Goal: Transaction & Acquisition: Purchase product/service

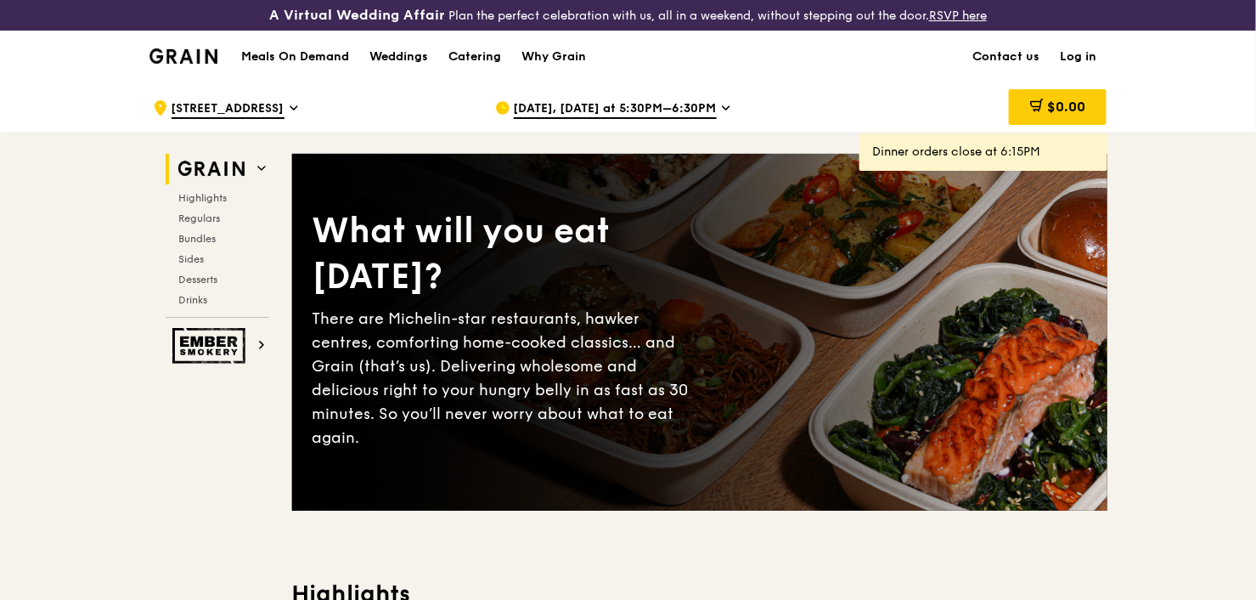
click at [322, 63] on h1 "Meals On Demand" at bounding box center [295, 56] width 108 height 17
click at [316, 58] on h1 "Meals On Demand" at bounding box center [295, 56] width 108 height 17
click at [210, 201] on span "Highlights" at bounding box center [206, 198] width 54 height 12
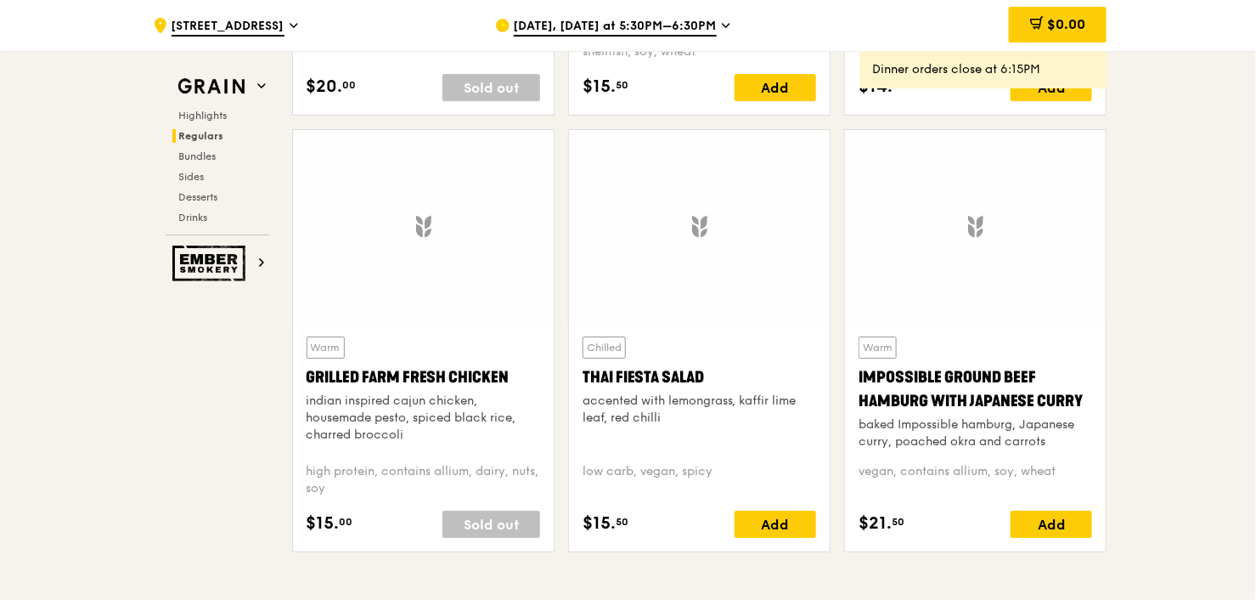
scroll to position [1925, 0]
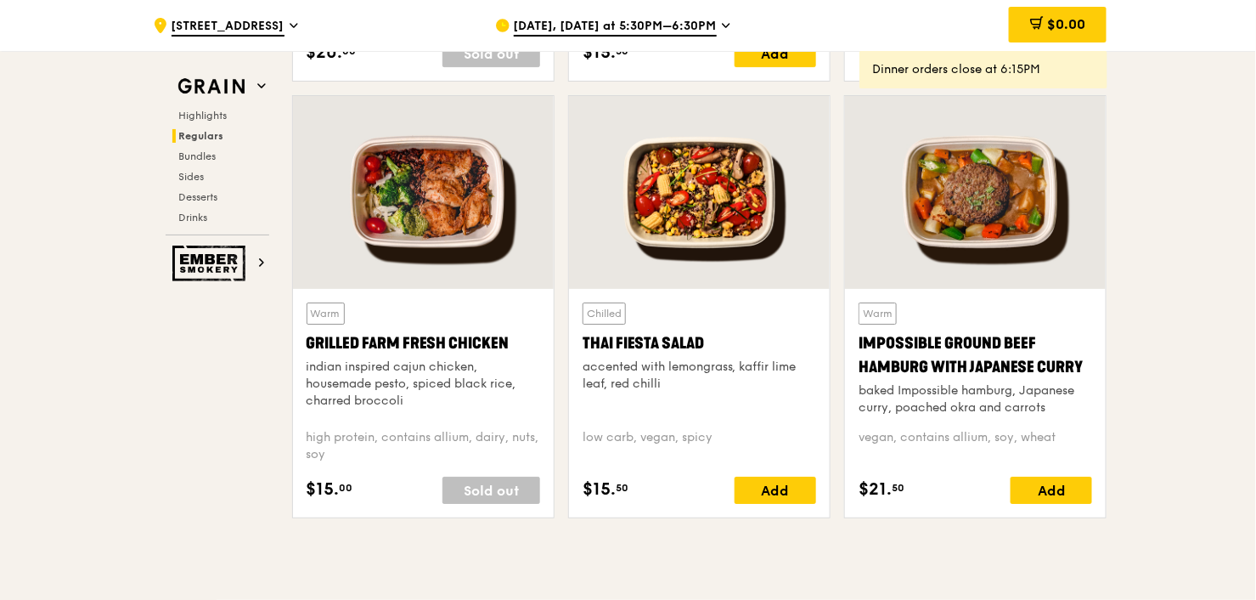
click at [443, 349] on div "Grilled Farm Fresh Chicken" at bounding box center [424, 343] width 234 height 24
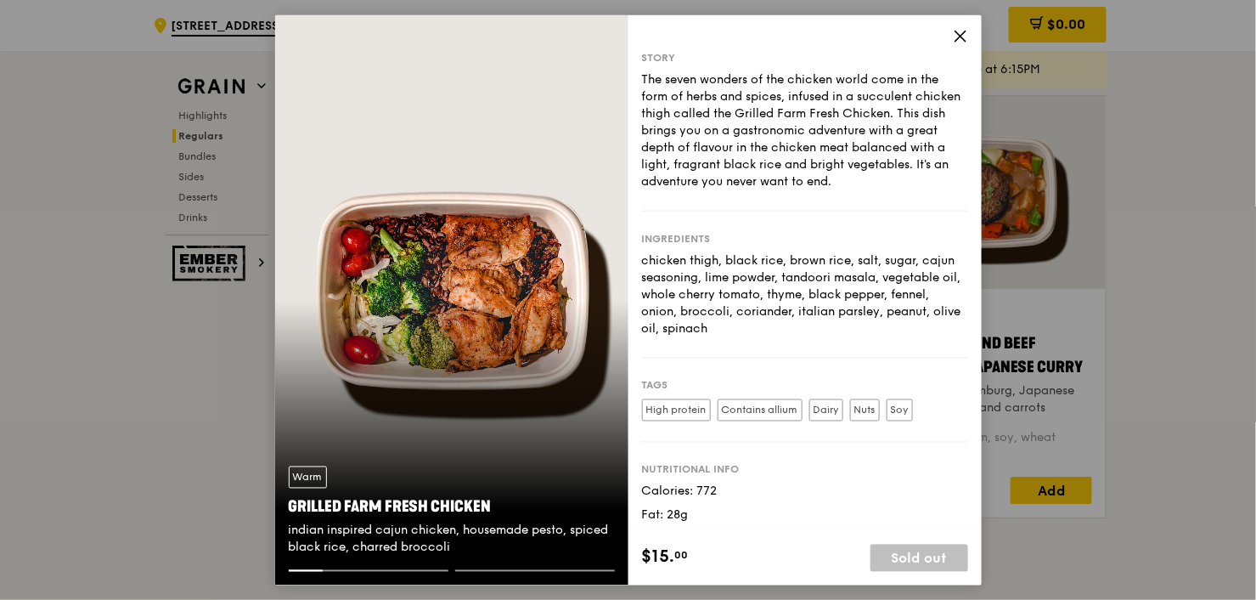
click at [962, 35] on icon at bounding box center [960, 36] width 15 height 15
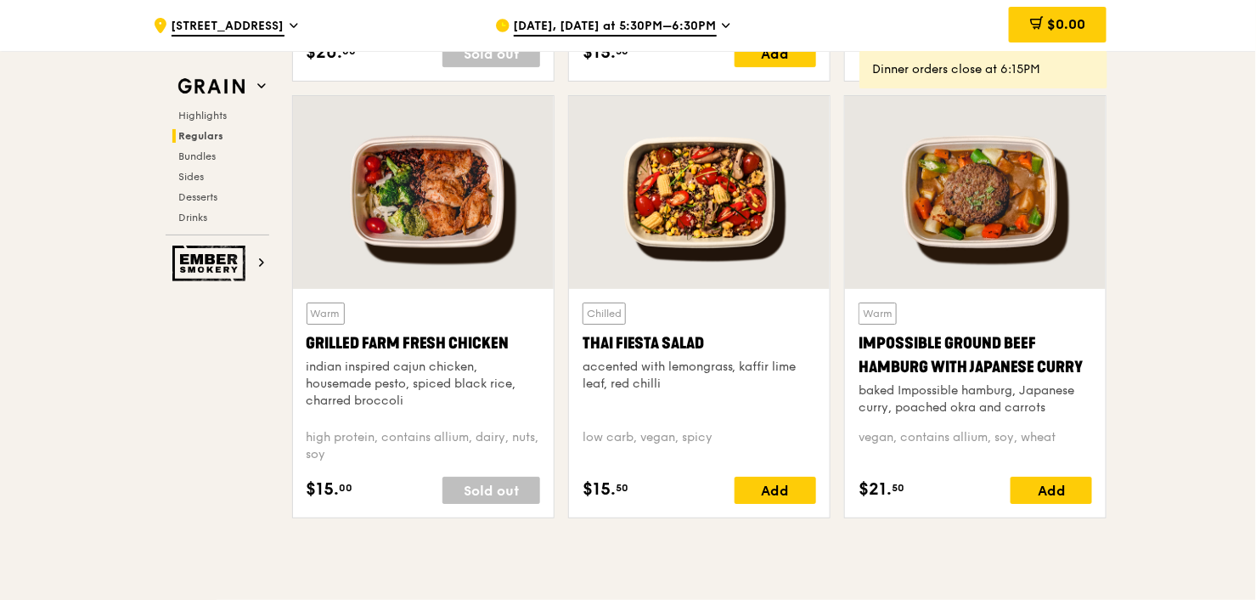
click at [426, 337] on div "Grilled Farm Fresh Chicken" at bounding box center [424, 343] width 234 height 24
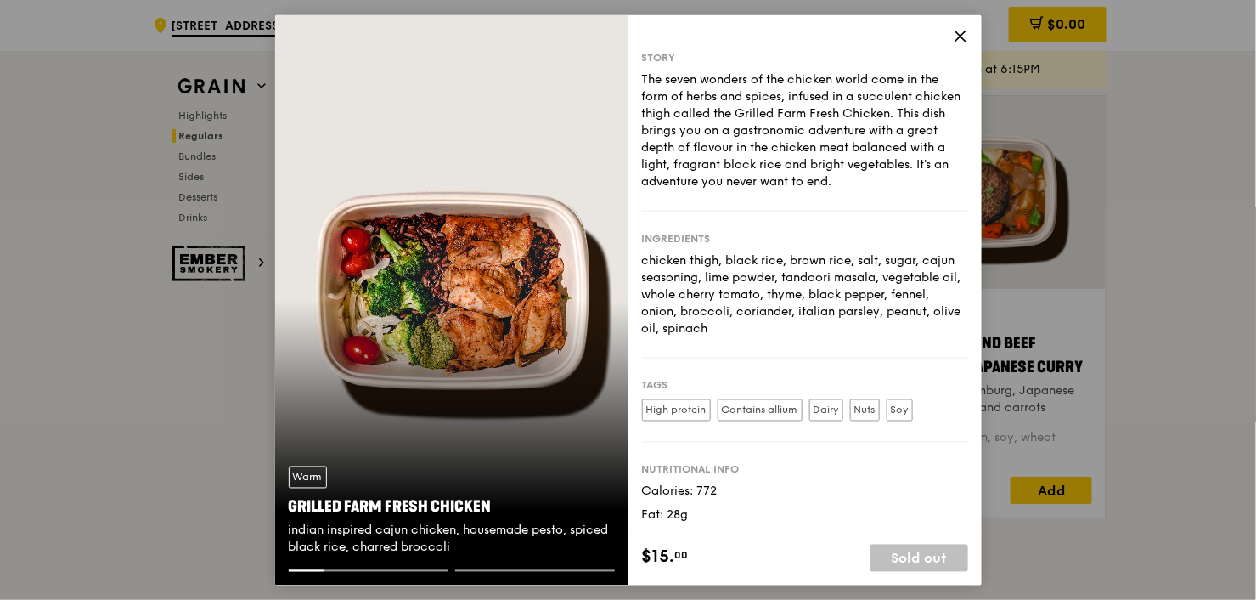
click at [953, 33] on icon at bounding box center [960, 36] width 15 height 15
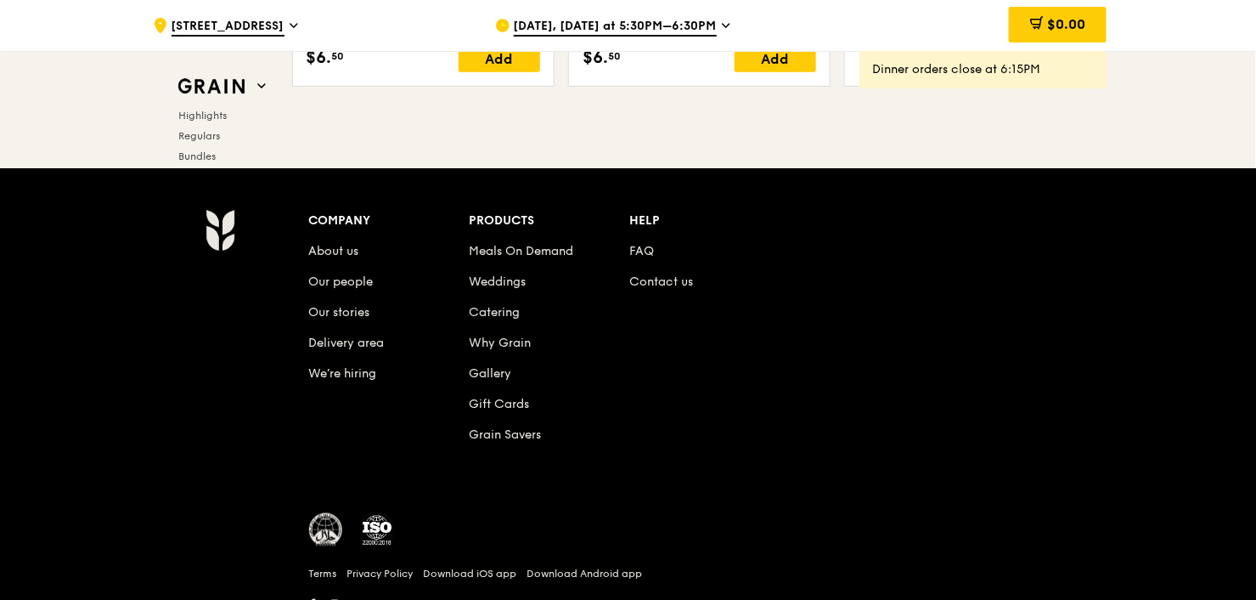
scroll to position [7189, 0]
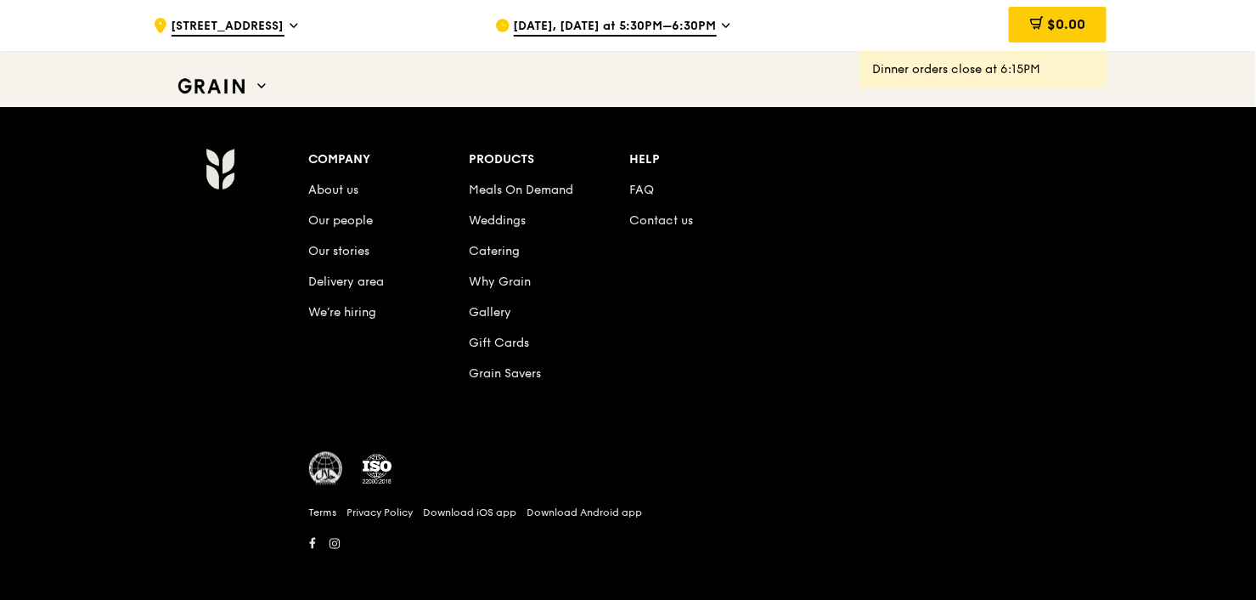
click at [657, 177] on li "FAQ" at bounding box center [709, 187] width 161 height 31
click at [648, 183] on link "FAQ" at bounding box center [641, 190] width 25 height 14
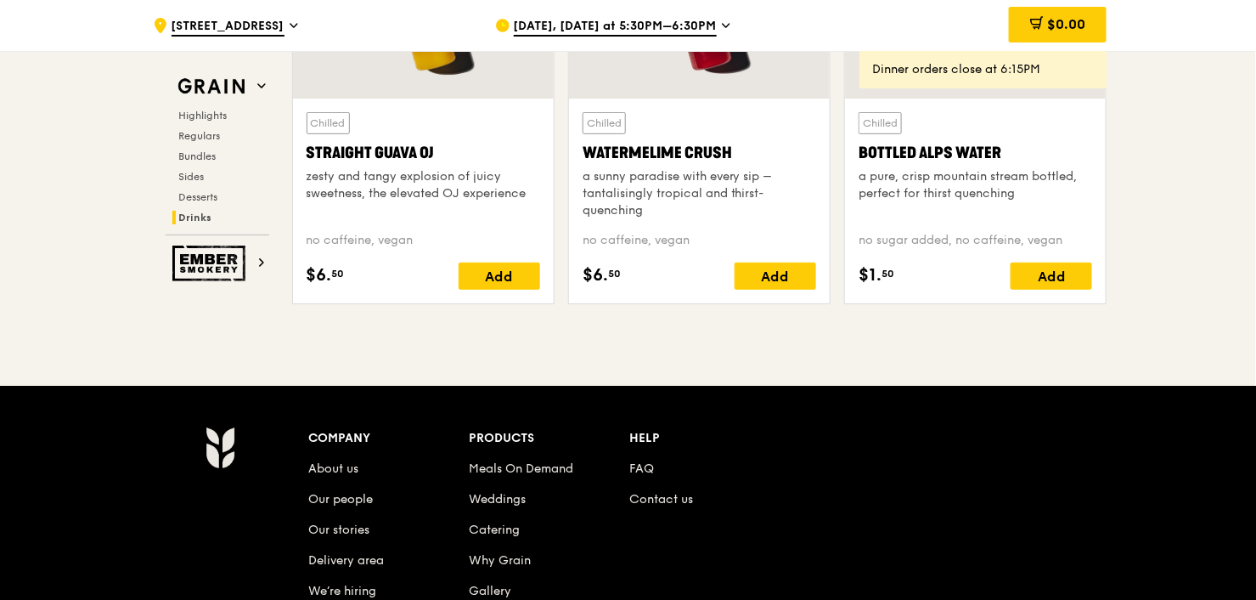
scroll to position [6803, 0]
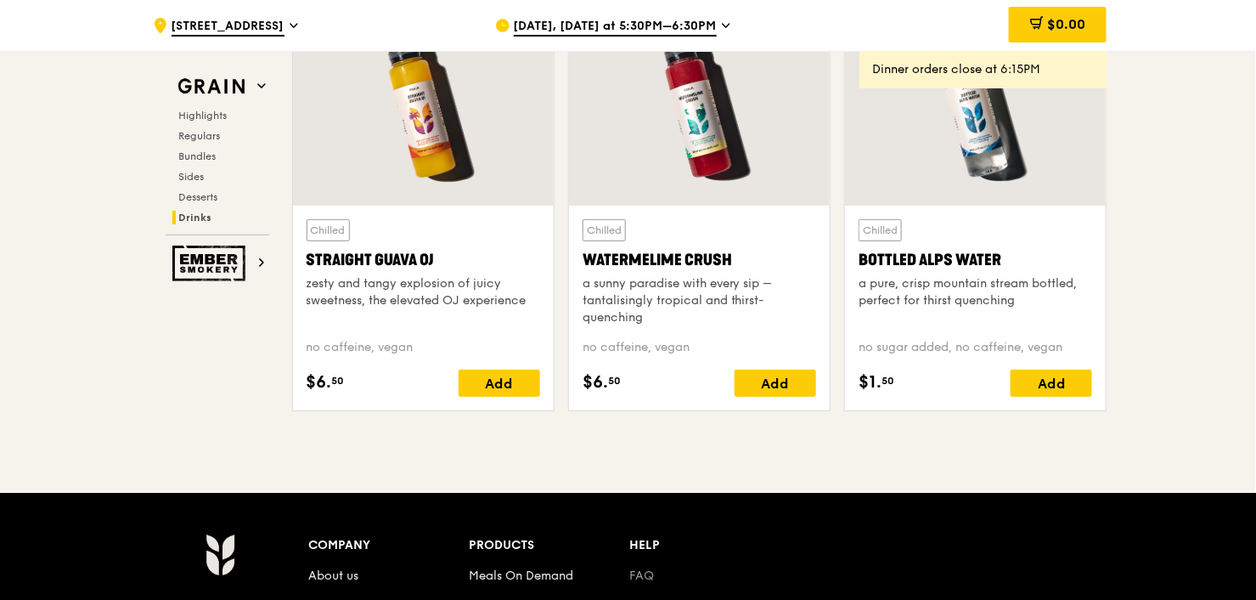
click at [645, 572] on link "FAQ" at bounding box center [641, 575] width 25 height 14
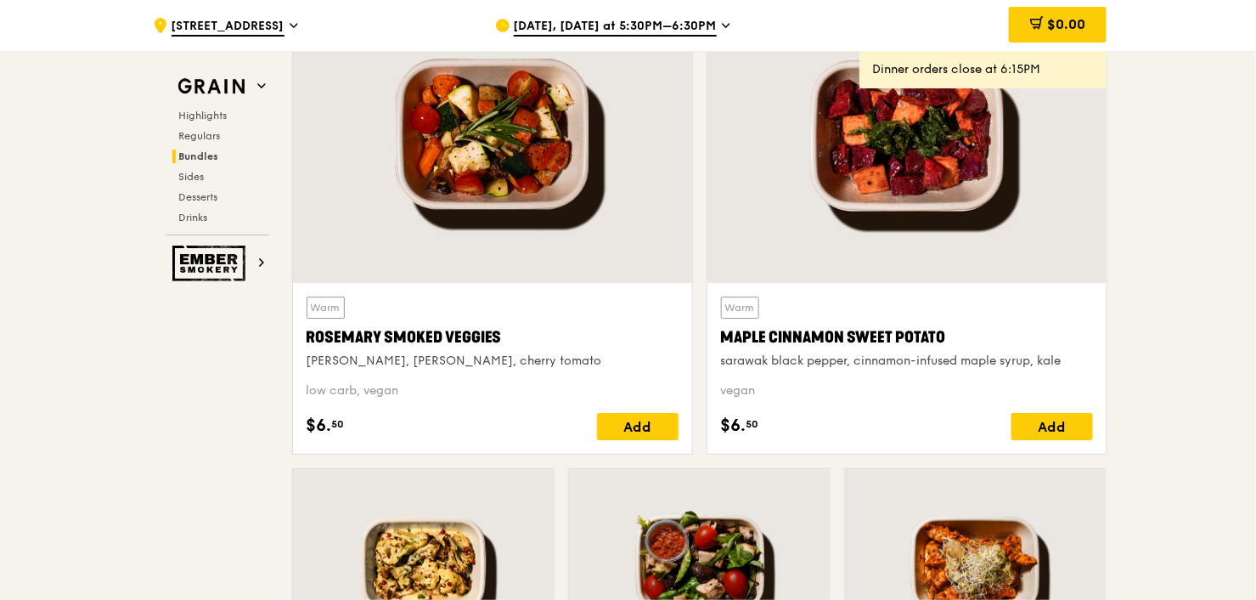
scroll to position [4229, 0]
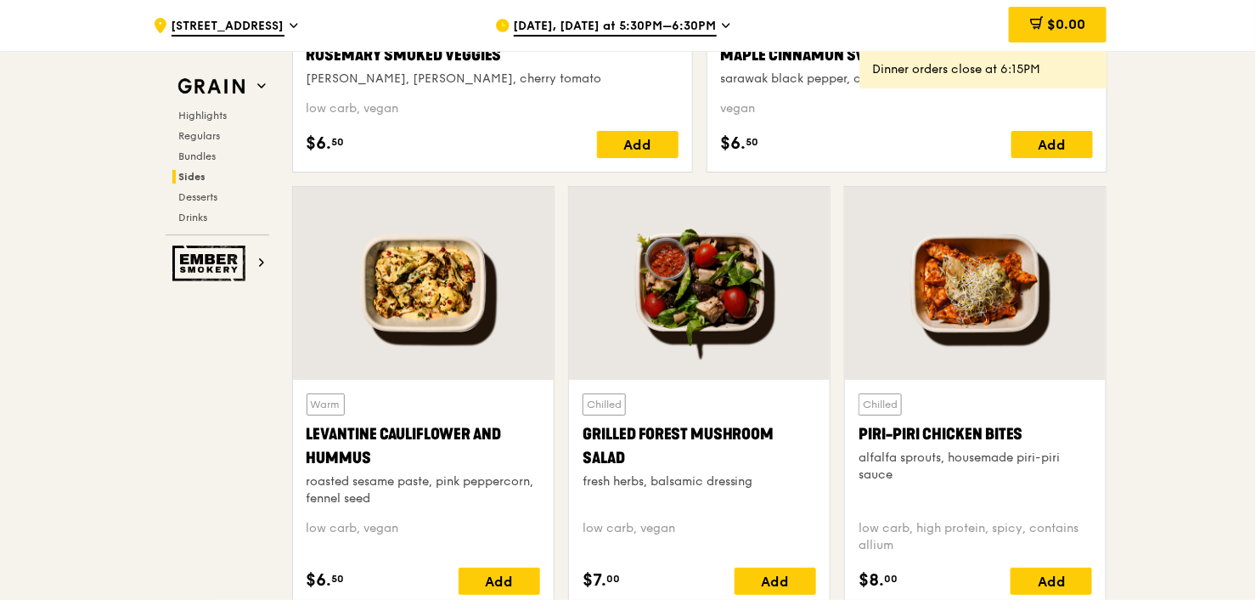
click at [449, 426] on div "Levantine Cauliflower and Hummus" at bounding box center [424, 446] width 234 height 48
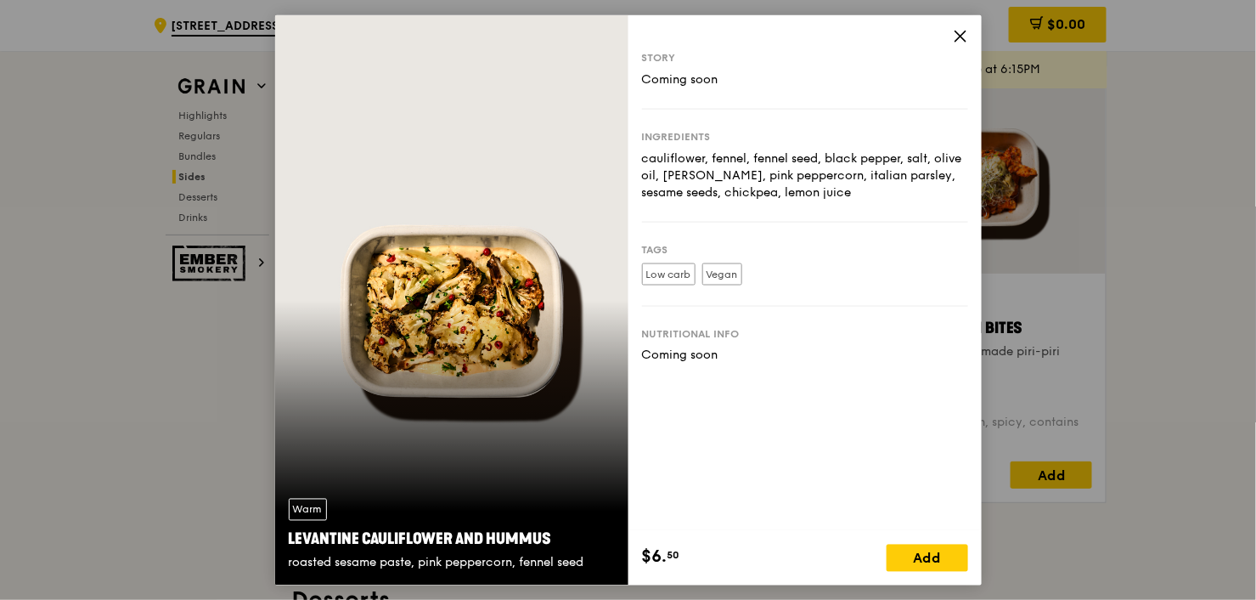
scroll to position [4100, 0]
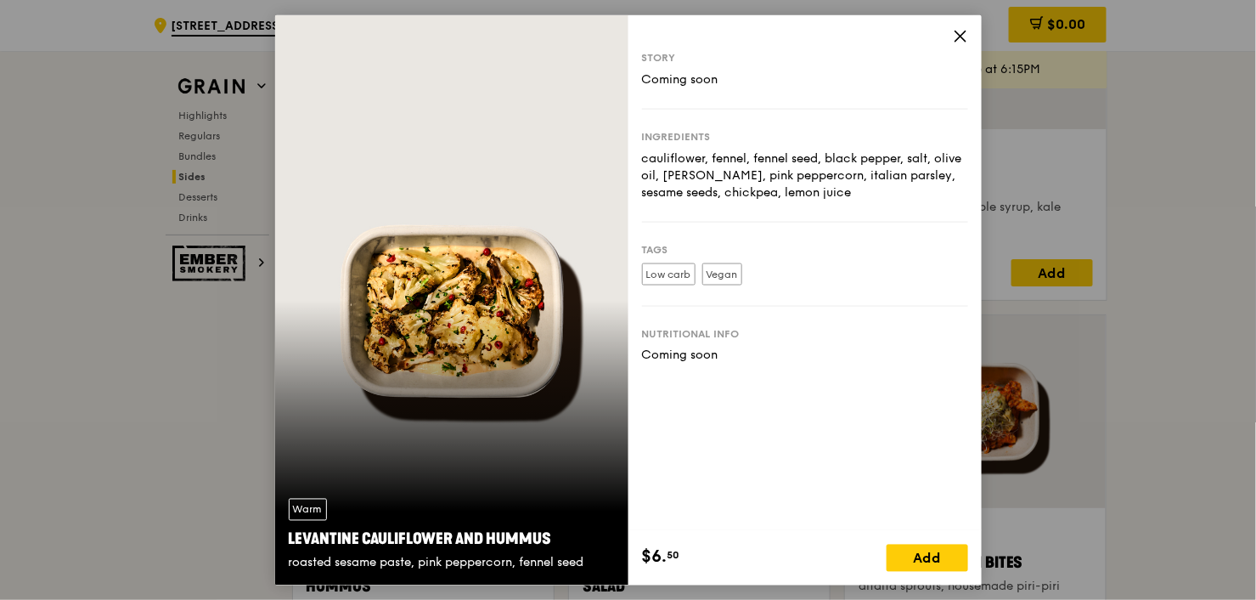
click at [961, 27] on div "Story Coming soon Ingredients cauliflower, fennel, fennel seed, black pepper, s…" at bounding box center [804, 273] width 353 height 516
click at [962, 36] on icon at bounding box center [960, 36] width 15 height 15
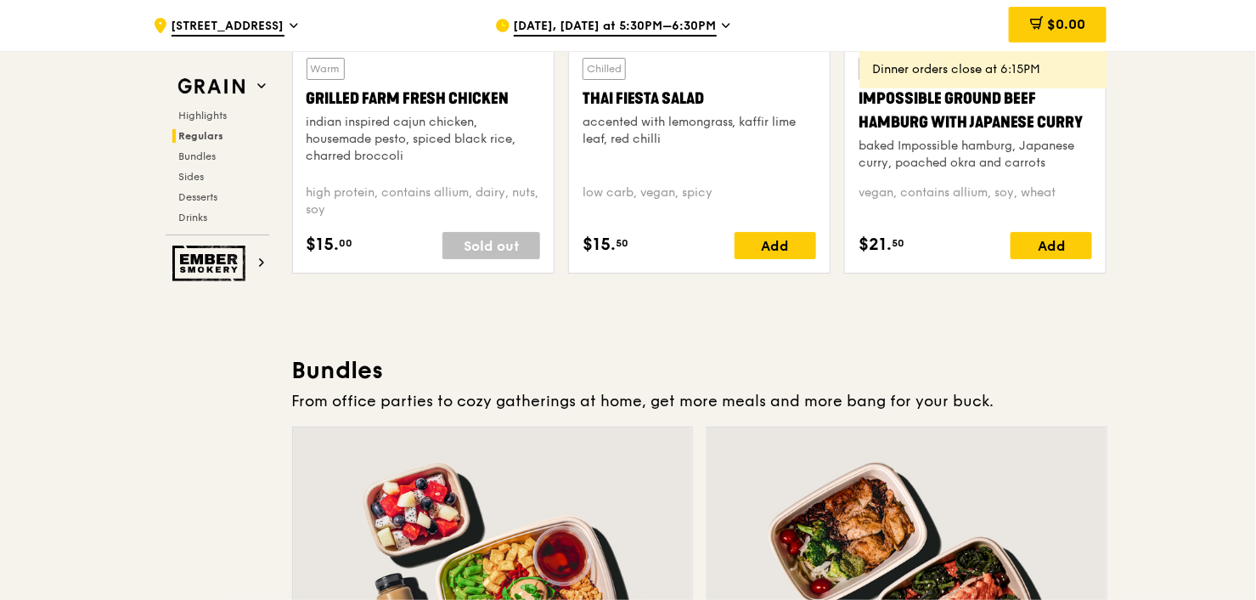
scroll to position [1913, 0]
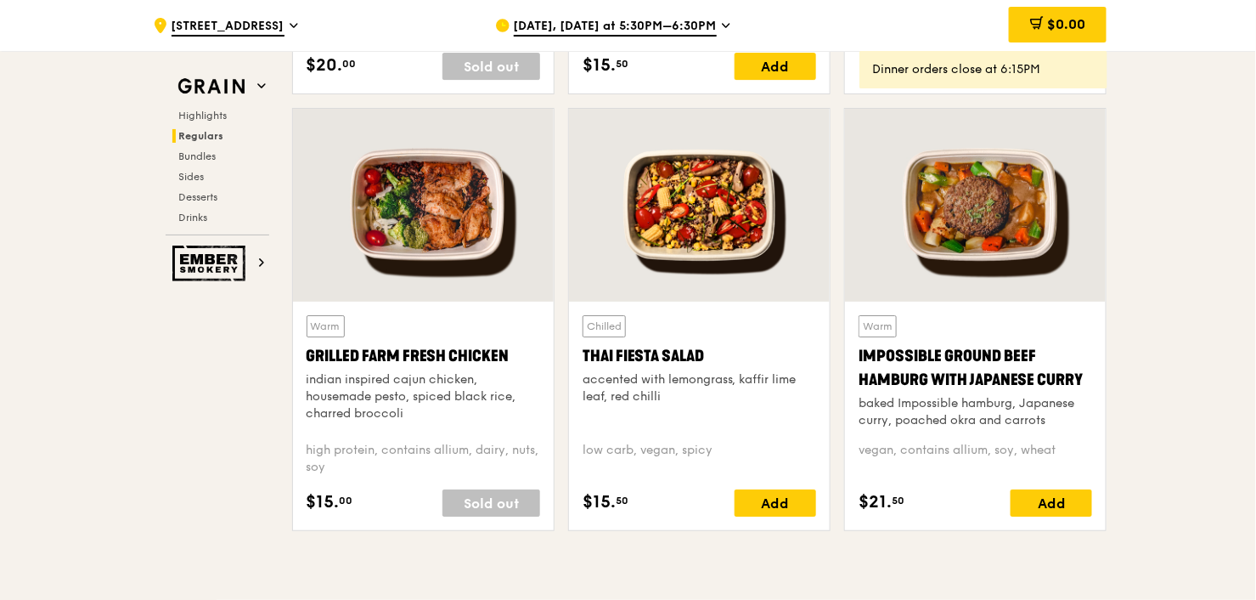
click at [686, 345] on div "Thai Fiesta Salad" at bounding box center [700, 356] width 234 height 24
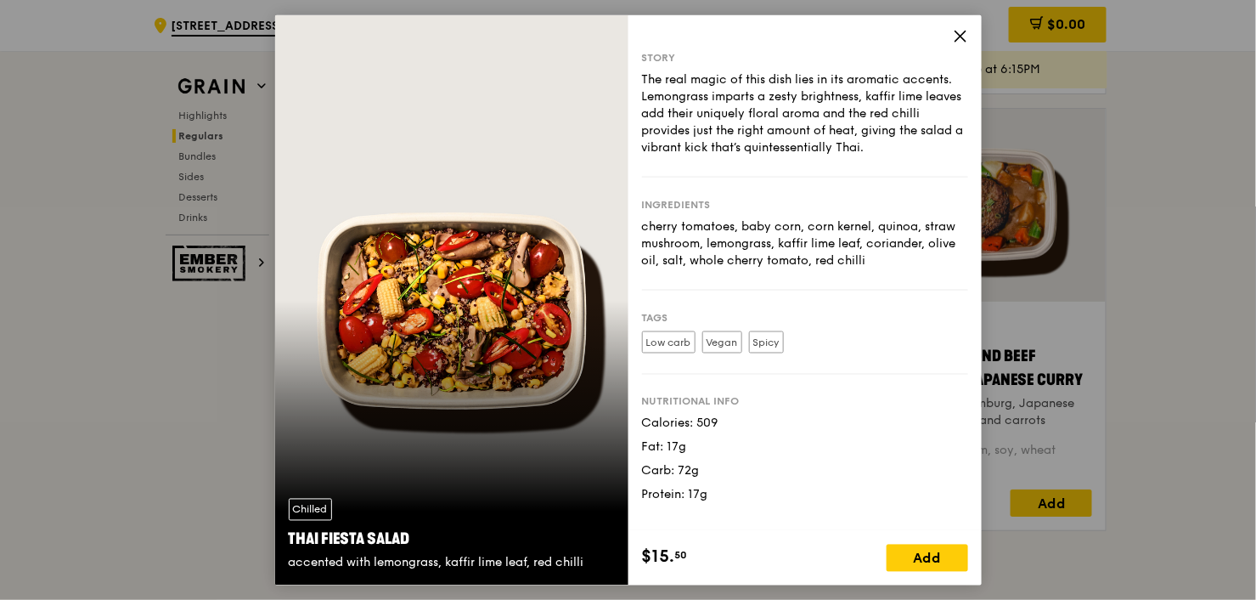
click at [962, 42] on icon at bounding box center [960, 36] width 15 height 15
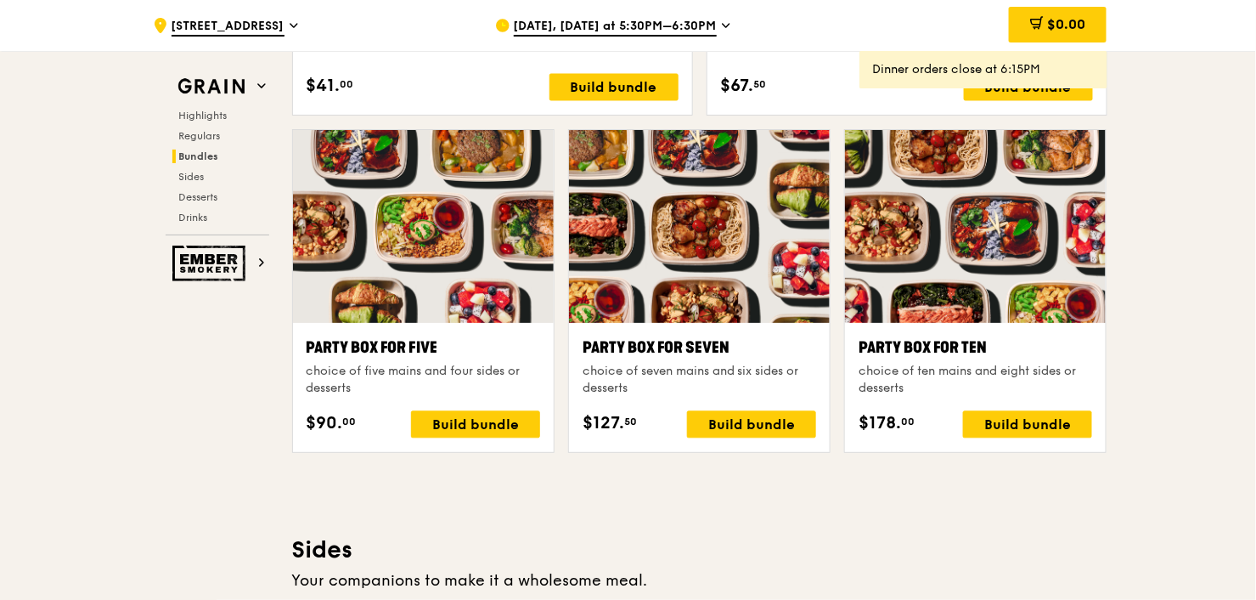
scroll to position [3715, 0]
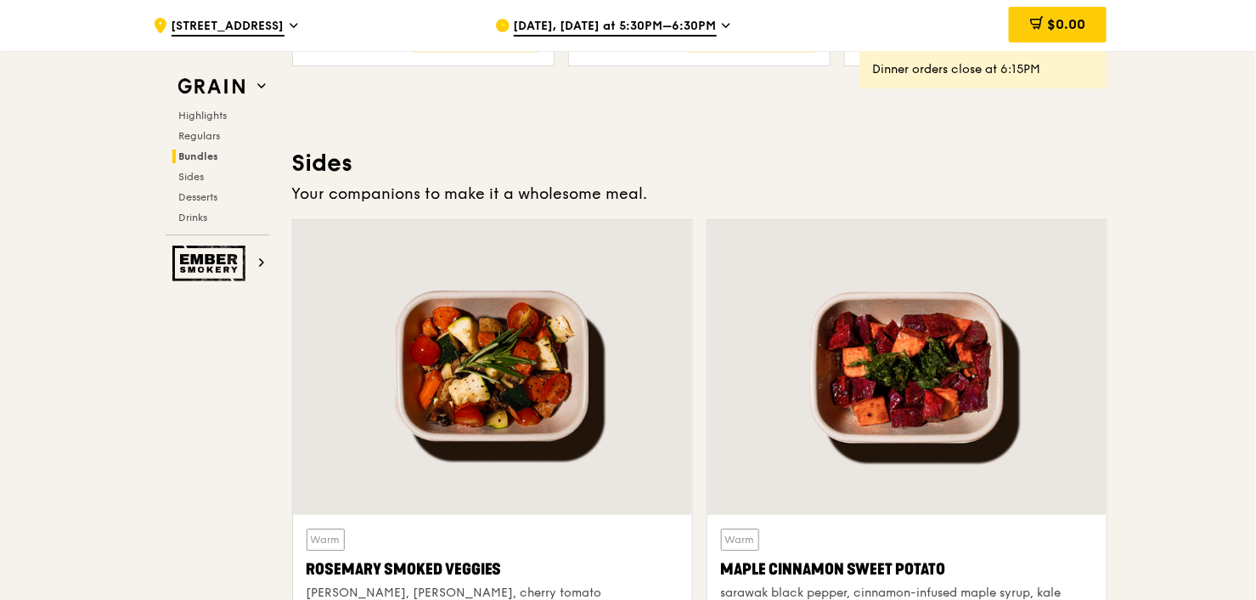
click at [453, 433] on div at bounding box center [492, 367] width 399 height 295
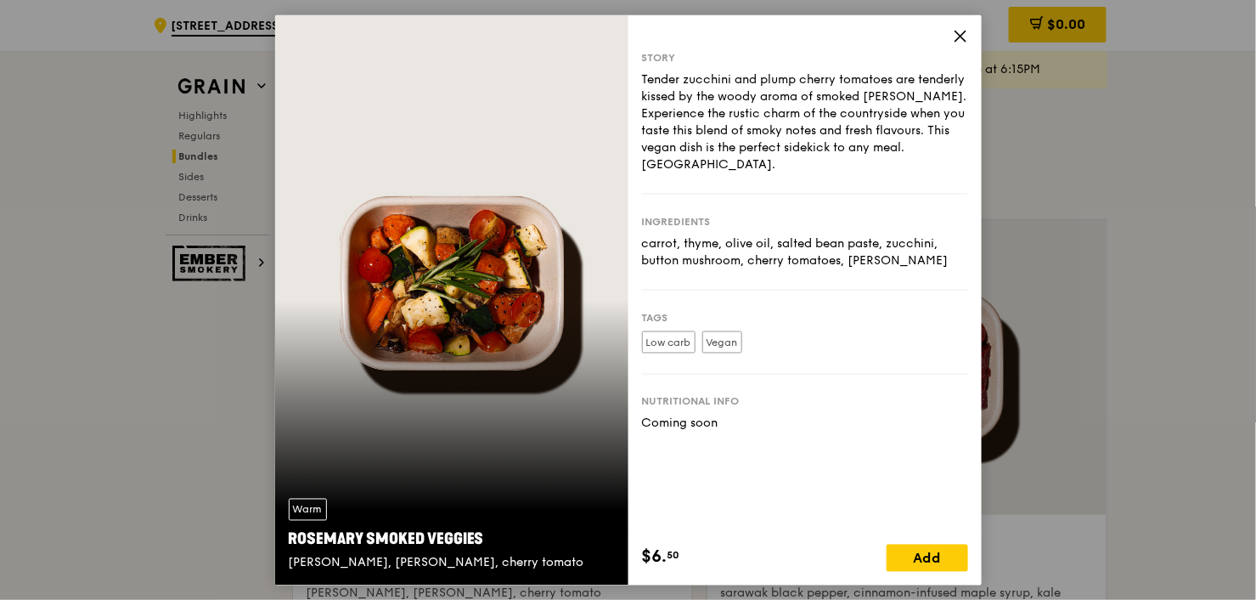
click at [966, 33] on icon at bounding box center [960, 36] width 15 height 15
